Goal: Complete application form

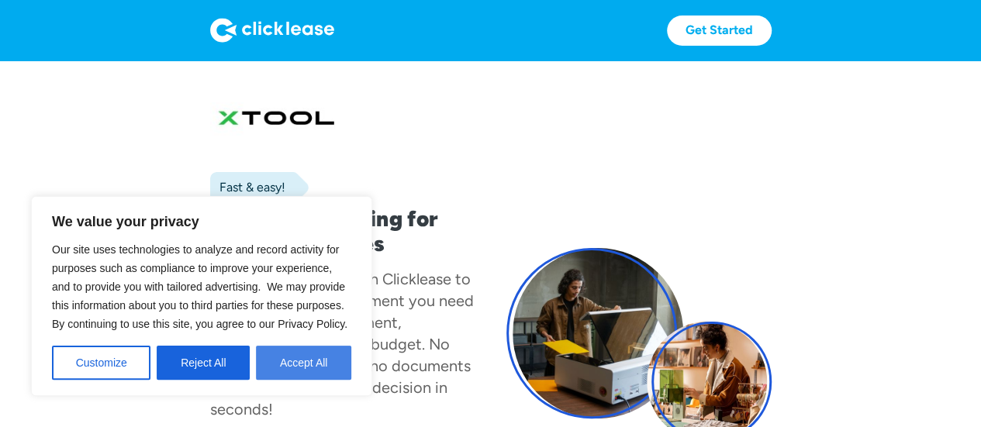
click at [298, 360] on button "Accept All" at bounding box center [303, 363] width 95 height 34
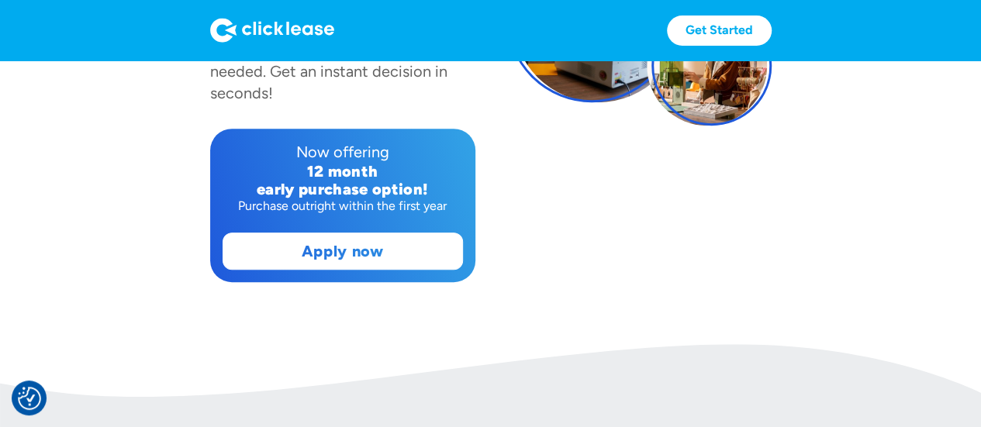
scroll to position [317, 0]
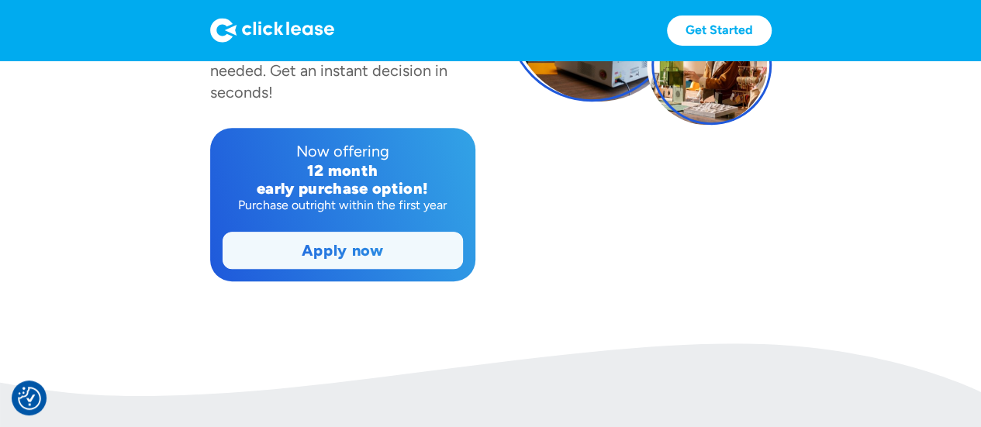
click at [398, 250] on link "Apply now" at bounding box center [342, 251] width 239 height 36
